Goal: Task Accomplishment & Management: Complete application form

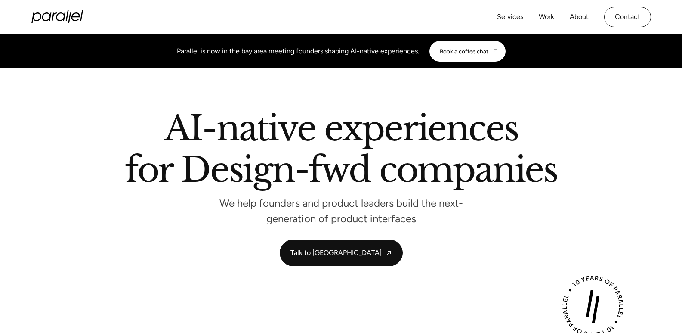
scroll to position [291, 0]
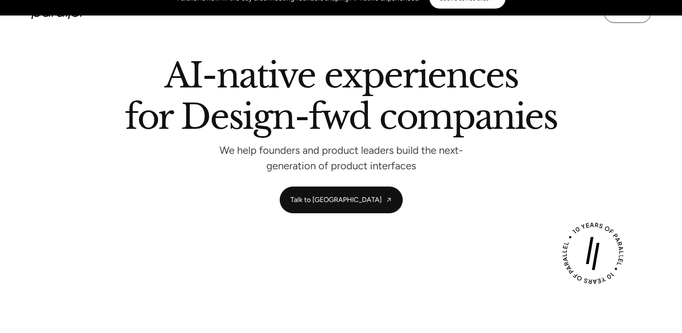
scroll to position [0, 0]
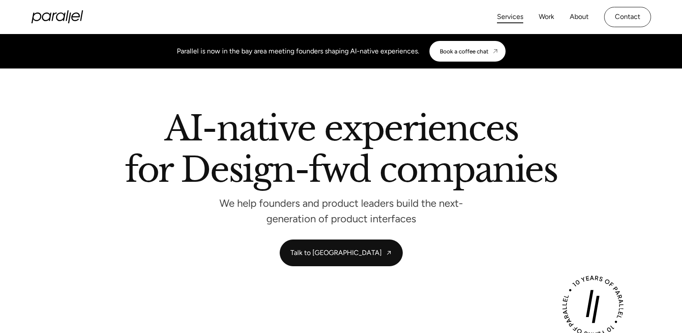
click at [513, 12] on link "Services" at bounding box center [510, 17] width 26 height 12
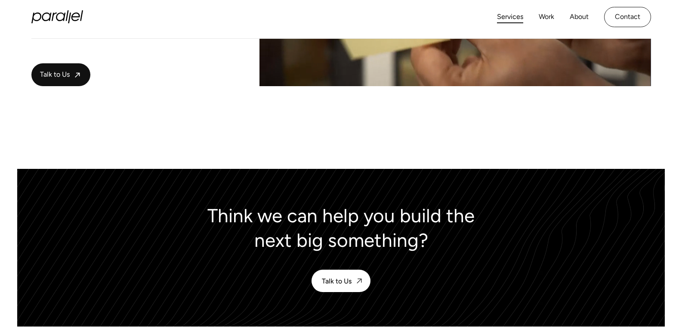
scroll to position [2325, 0]
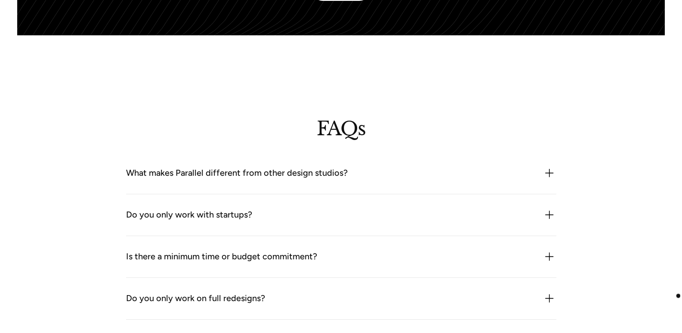
click at [679, 296] on div "FAQs What makes Parallel different from other design studios? We combine produc…" at bounding box center [341, 286] width 682 height 502
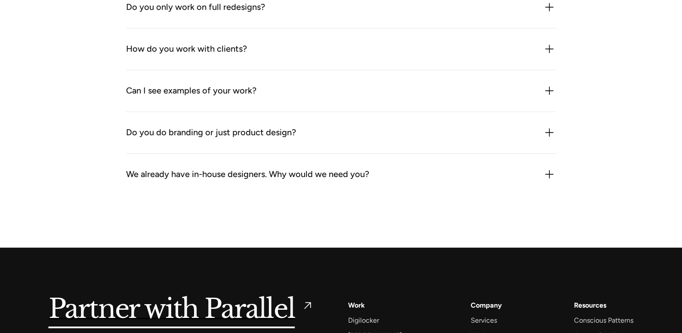
scroll to position [2774, 0]
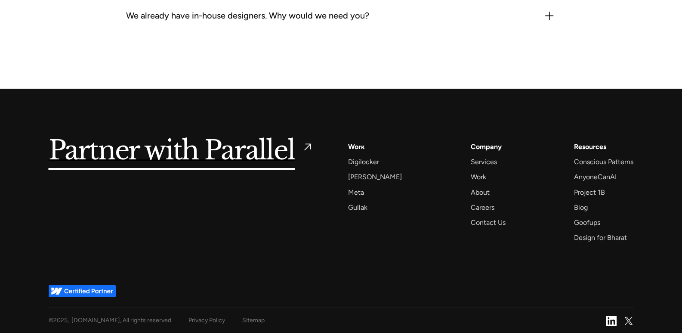
click at [361, 144] on div "Work" at bounding box center [356, 147] width 17 height 12
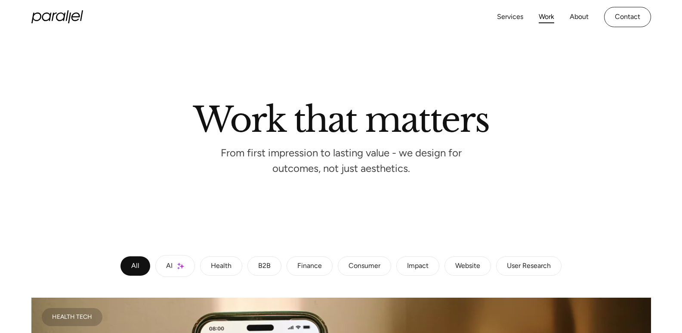
click at [512, 266] on div "User Research" at bounding box center [529, 265] width 44 height 5
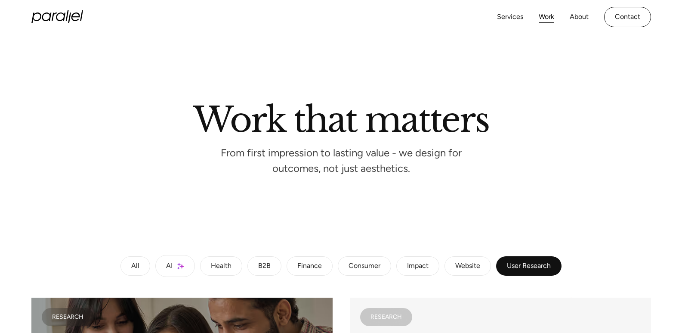
click at [467, 266] on div "Website" at bounding box center [467, 265] width 25 height 5
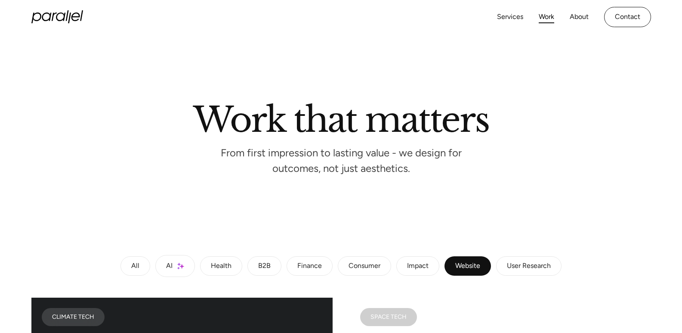
click at [361, 273] on link "Consumer" at bounding box center [364, 266] width 53 height 20
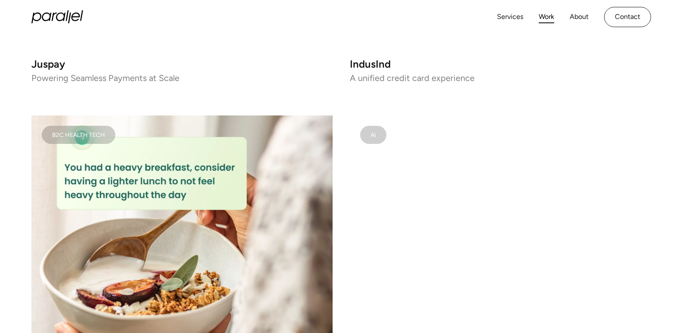
scroll to position [194, 0]
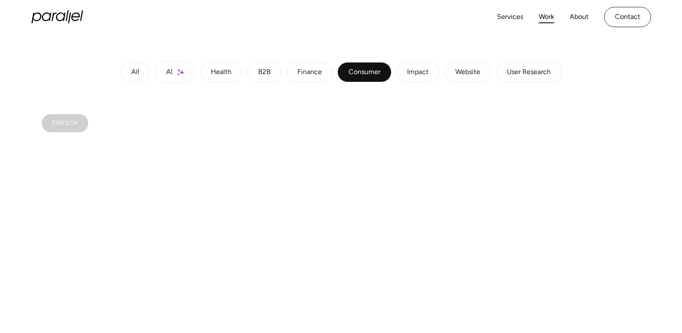
click at [411, 77] on link "Impact" at bounding box center [417, 72] width 43 height 20
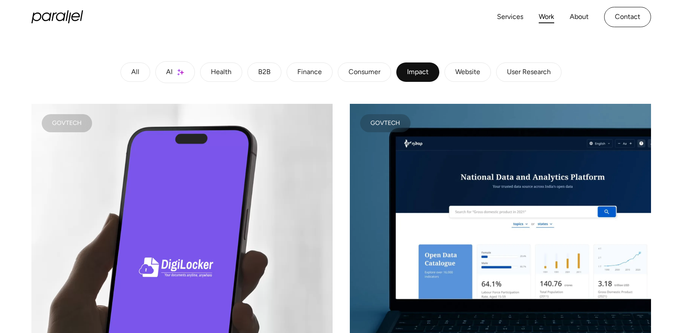
click at [263, 81] on link "B2B" at bounding box center [264, 72] width 34 height 20
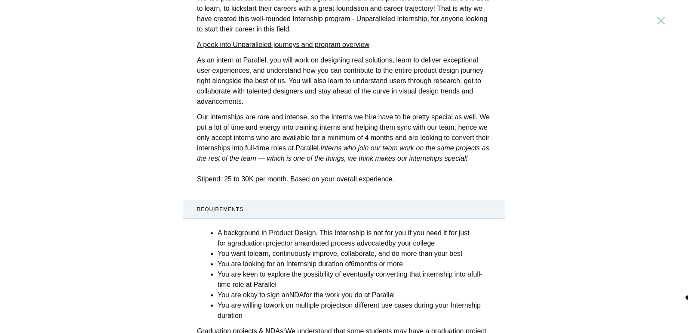
scroll to position [230, 0]
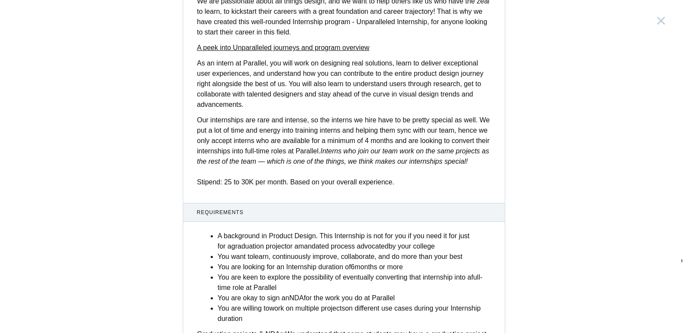
click at [680, 260] on div "Product Design Intern India, Bangalore Description Are you a product designer w…" at bounding box center [344, 166] width 688 height 333
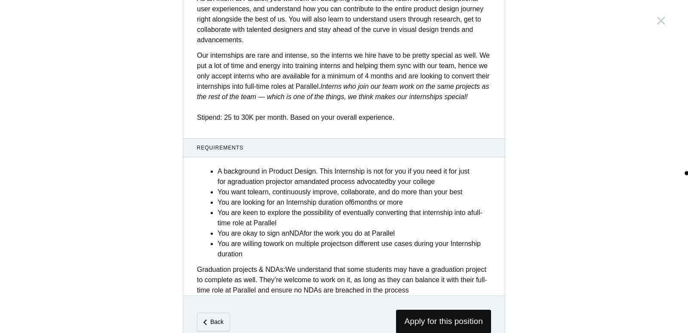
scroll to position [319, 0]
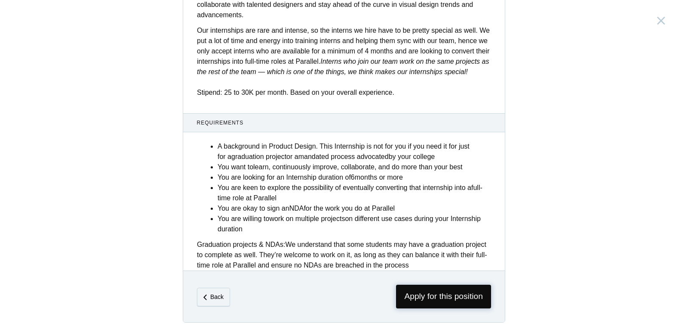
click at [474, 300] on span "Apply for this position" at bounding box center [443, 296] width 95 height 24
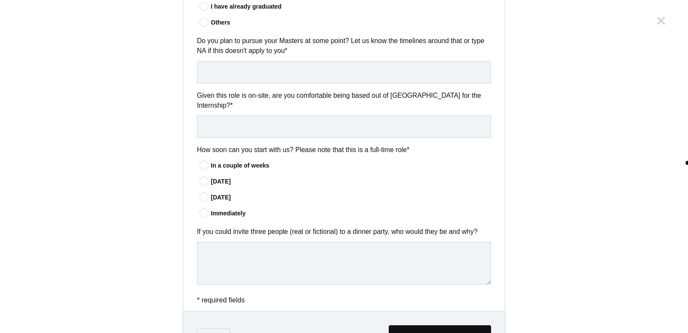
scroll to position [675, 0]
